Goal: Transaction & Acquisition: Purchase product/service

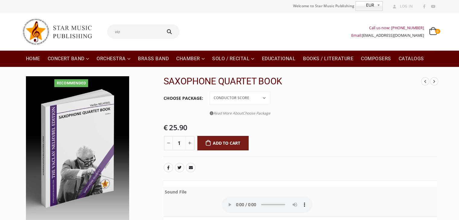
select select "conductor-score-price"
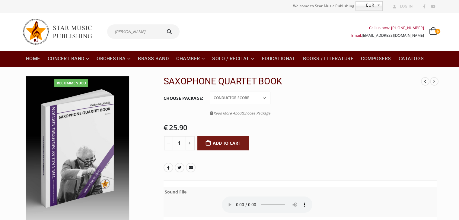
type input "[PERSON_NAME]"
click at [161, 24] on button "submit" at bounding box center [170, 31] width 19 height 14
type input "[PERSON_NAME]"
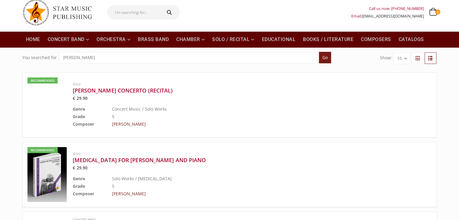
scroll to position [30, 0]
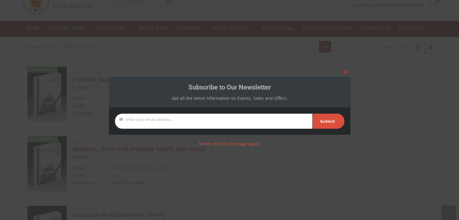
click at [345, 71] on span at bounding box center [346, 72] width 10 height 4
